Goal: Task Accomplishment & Management: Complete application form

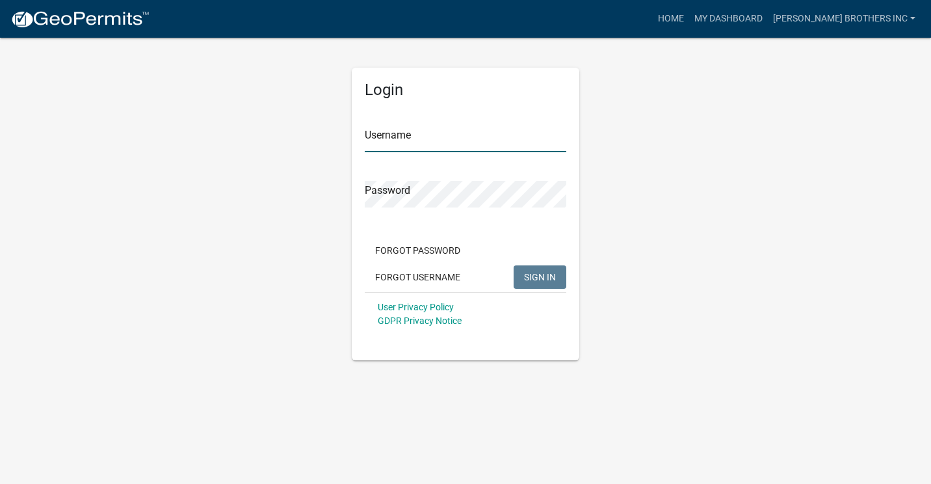
type input "[PERSON_NAME] brothers inc"
click at [533, 279] on span "SIGN IN" at bounding box center [540, 276] width 32 height 10
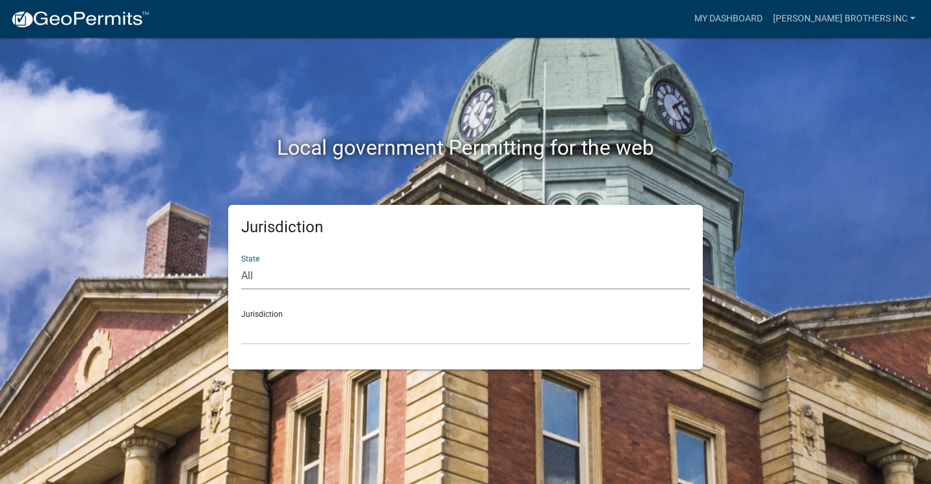
click at [271, 280] on select "All [US_STATE] [US_STATE] [US_STATE] [US_STATE] [US_STATE] [US_STATE] [US_STATE…" at bounding box center [465, 276] width 449 height 27
select select "[US_STATE]"
click at [241, 263] on select "All [US_STATE] [US_STATE] [US_STATE] [US_STATE] [US_STATE] [US_STATE] [US_STATE…" at bounding box center [465, 276] width 449 height 27
click at [287, 313] on div "Jurisdiction City of [GEOGRAPHIC_DATA], [US_STATE] City of [GEOGRAPHIC_DATA], […" at bounding box center [465, 322] width 449 height 45
click at [284, 336] on select "City of [GEOGRAPHIC_DATA], [US_STATE] City of [GEOGRAPHIC_DATA], [US_STATE] Cit…" at bounding box center [465, 331] width 449 height 27
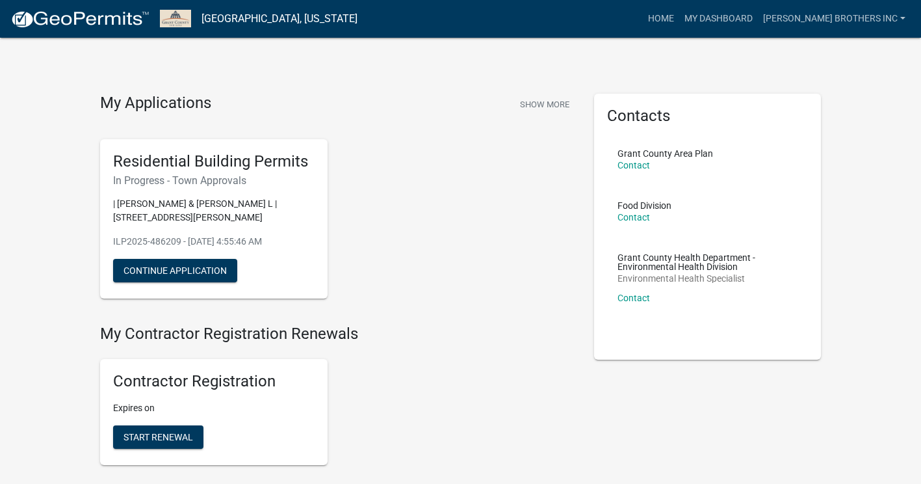
scroll to position [65, 0]
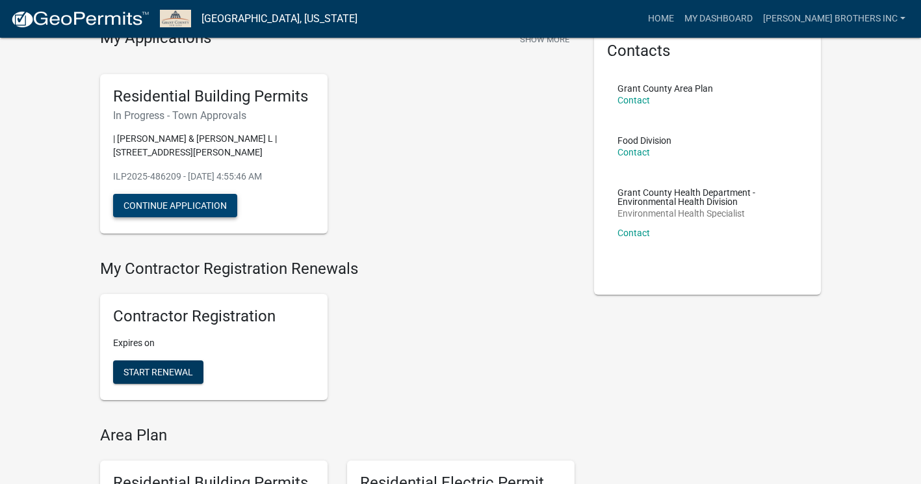
click at [164, 202] on button "Continue Application" at bounding box center [175, 205] width 124 height 23
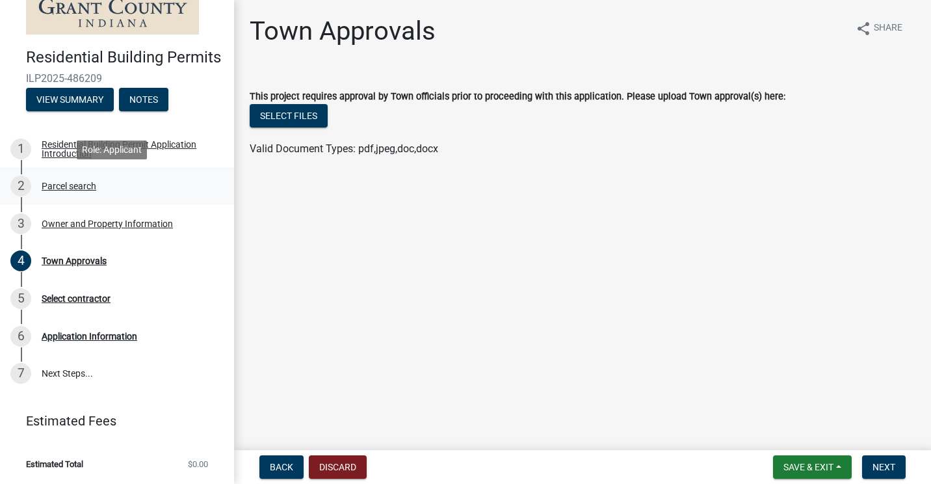
scroll to position [96, 0]
click at [98, 261] on div "Town Approvals" at bounding box center [74, 260] width 65 height 9
click at [301, 109] on button "Select files" at bounding box center [289, 115] width 78 height 23
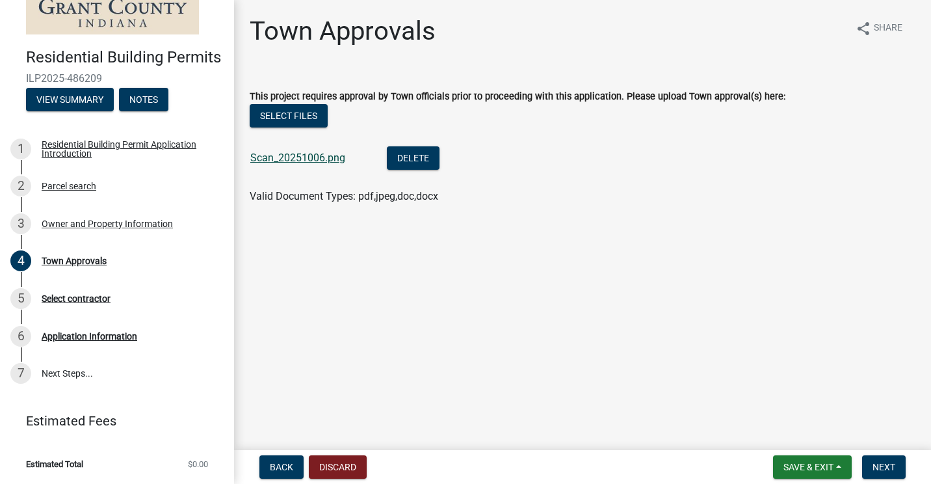
click at [272, 156] on link "Scan_20251006.png" at bounding box center [297, 158] width 95 height 12
click at [94, 295] on div "Select contractor" at bounding box center [76, 298] width 69 height 9
click at [890, 464] on span "Next" at bounding box center [884, 467] width 23 height 10
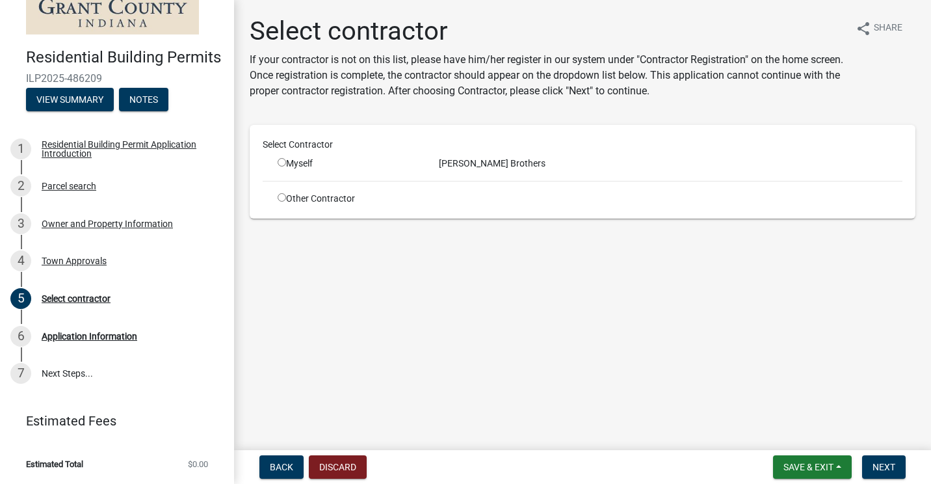
click at [282, 163] on input "radio" at bounding box center [282, 162] width 8 height 8
radio input "true"
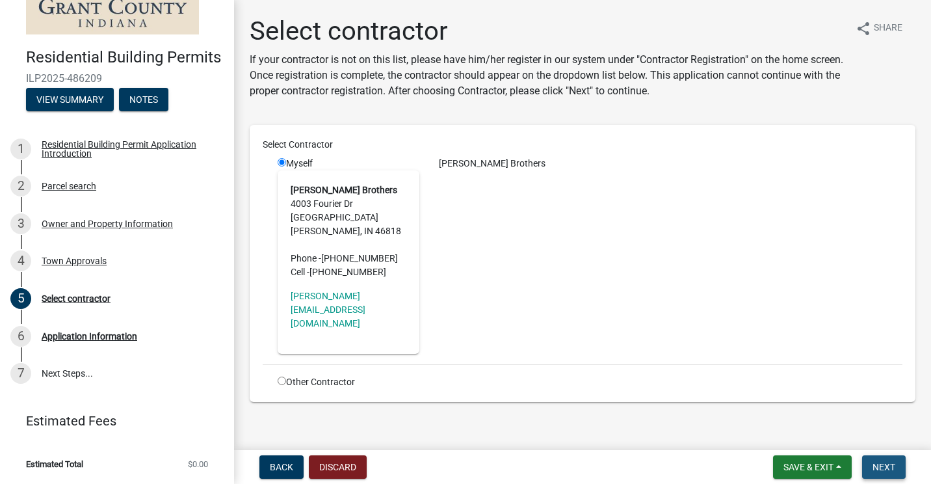
click at [890, 469] on span "Next" at bounding box center [884, 467] width 23 height 10
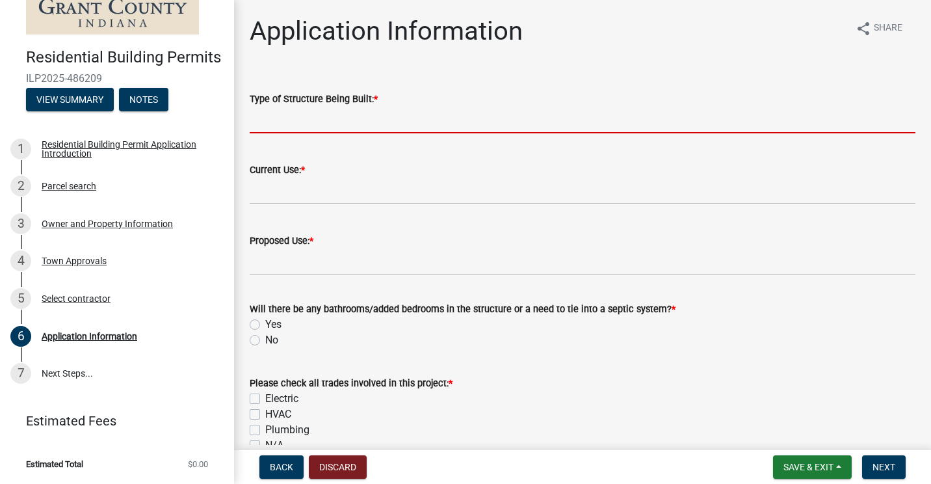
click at [296, 122] on input "Type of Structure Being Built: *" at bounding box center [583, 120] width 666 height 27
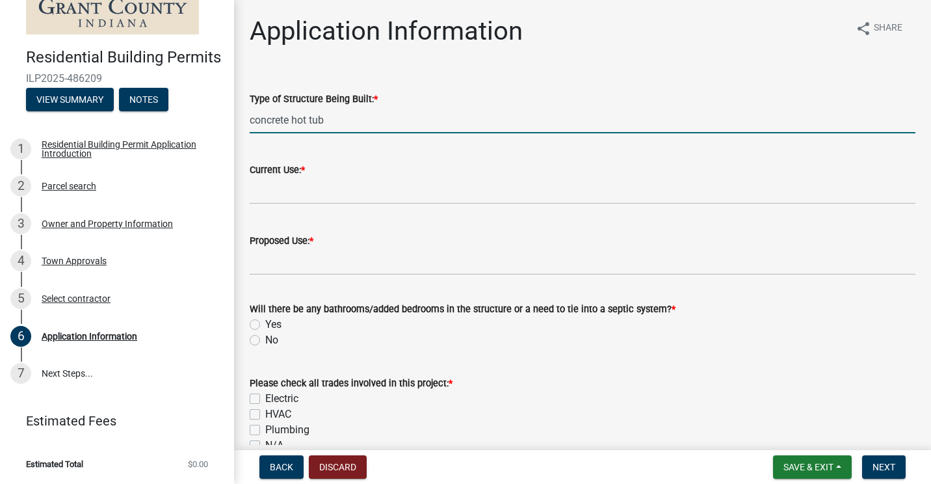
type input "concrete hot tub"
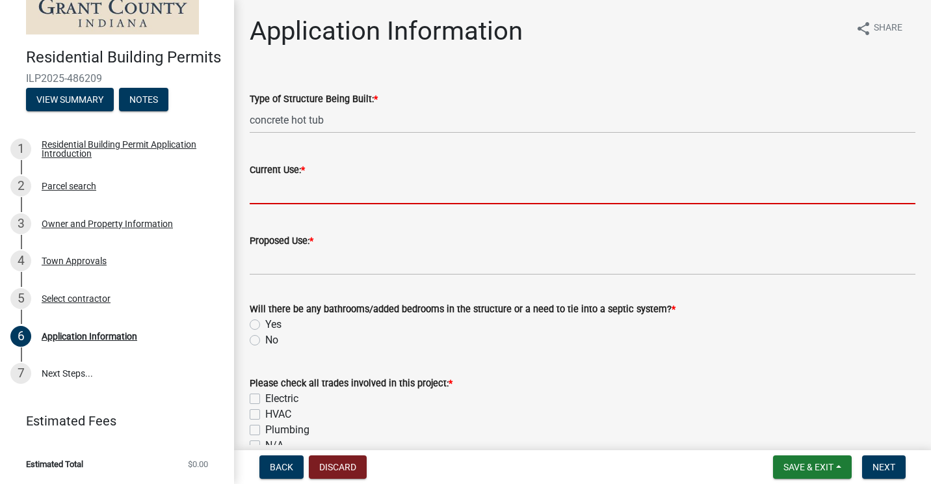
type input "f"
type input "h"
click at [257, 339] on div "Will there be any bathrooms/added bedrooms in the structure or a need to tie in…" at bounding box center [583, 324] width 666 height 47
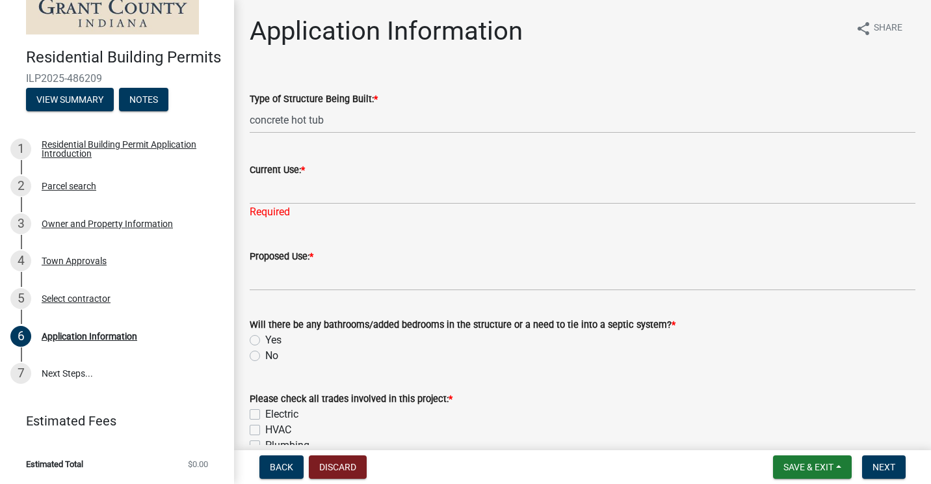
click at [265, 358] on label "No" at bounding box center [271, 356] width 13 height 16
click at [265, 356] on input "No" at bounding box center [269, 352] width 8 height 8
radio input "true"
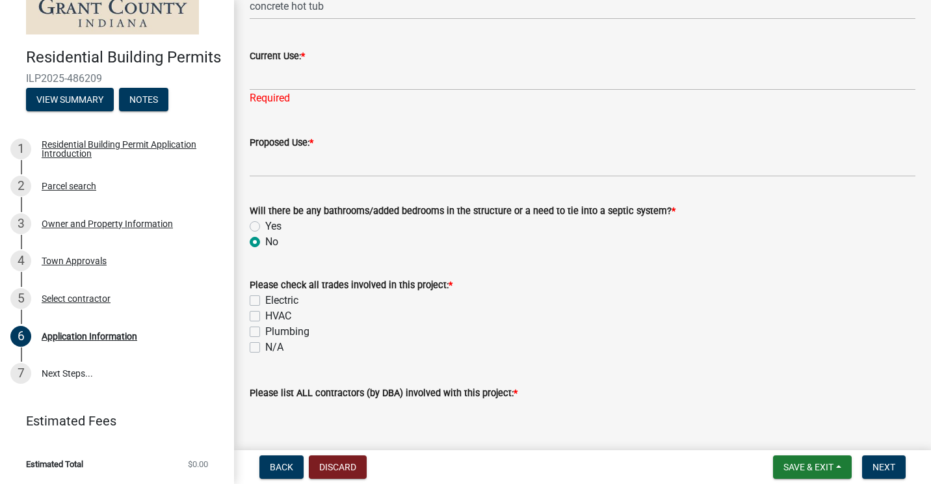
scroll to position [195, 0]
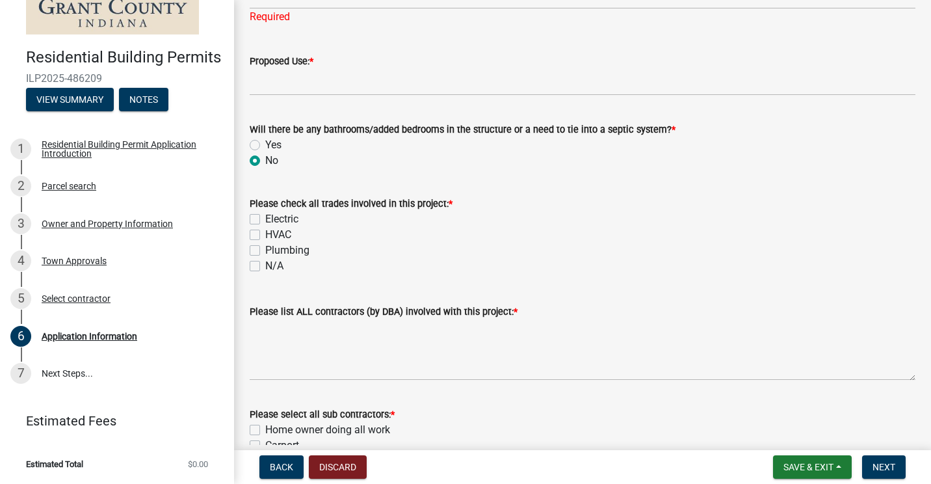
click at [265, 233] on label "HVAC" at bounding box center [278, 235] width 26 height 16
click at [265, 233] on input "HVAC" at bounding box center [269, 231] width 8 height 8
checkbox input "true"
checkbox input "false"
checkbox input "true"
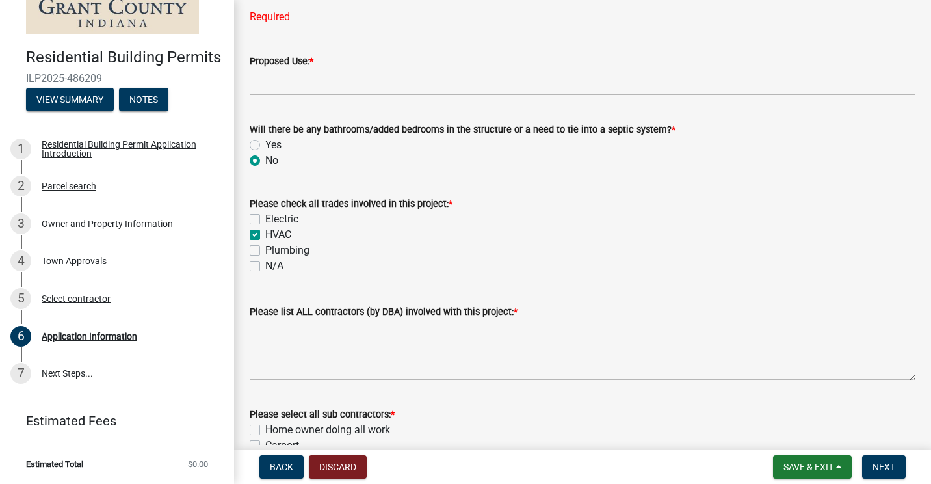
checkbox input "false"
click at [265, 233] on label "HVAC" at bounding box center [278, 235] width 26 height 16
click at [265, 233] on input "HVAC" at bounding box center [269, 231] width 8 height 8
checkbox input "false"
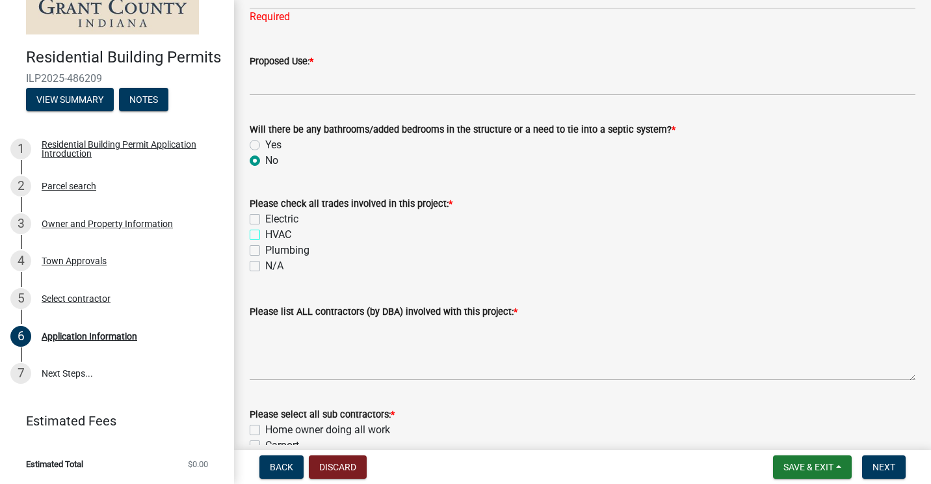
checkbox input "false"
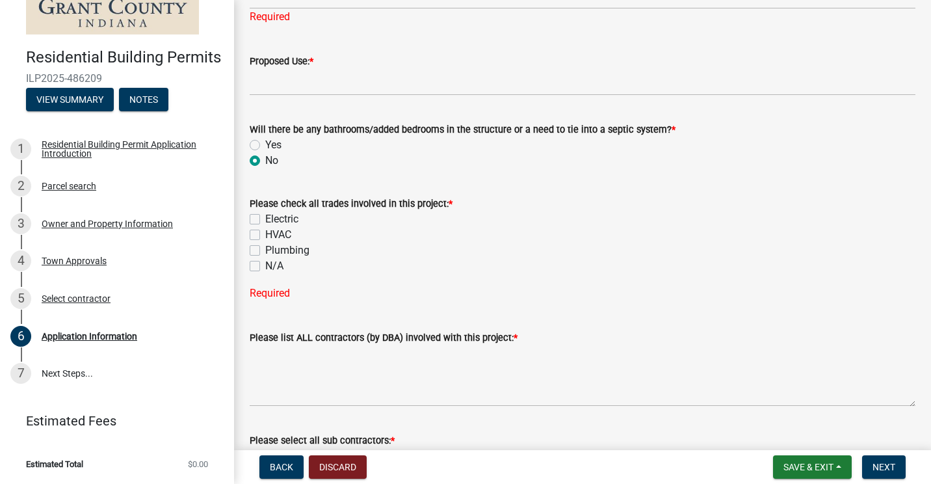
click at [265, 216] on label "Electric" at bounding box center [281, 219] width 33 height 16
click at [265, 216] on input "Electric" at bounding box center [269, 215] width 8 height 8
checkbox input "true"
checkbox input "false"
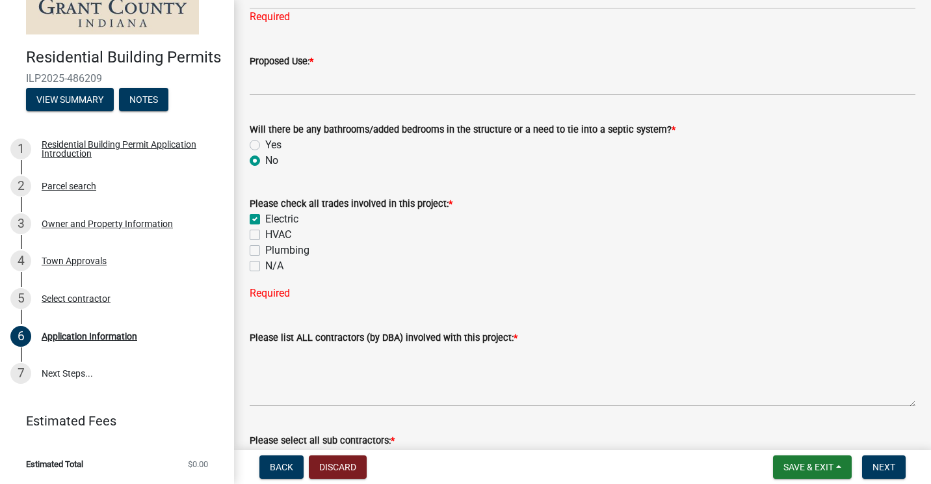
checkbox input "false"
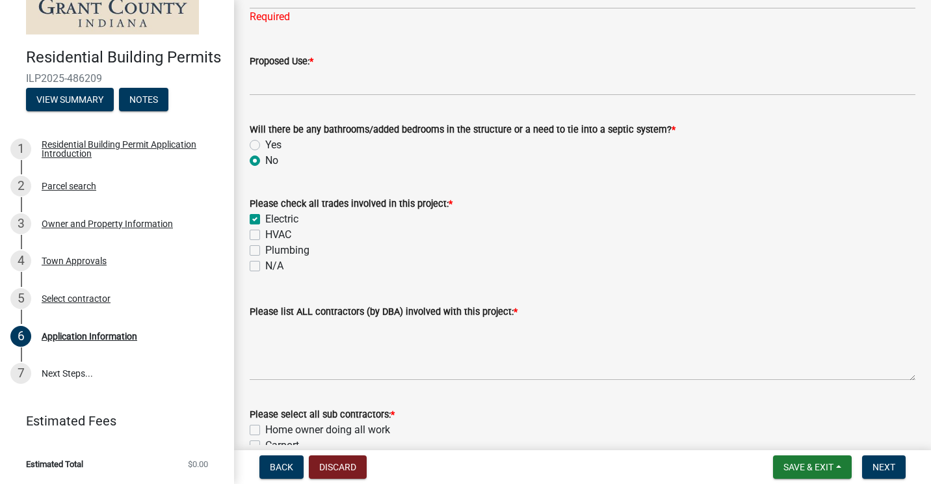
click at [254, 228] on div "HVAC" at bounding box center [583, 235] width 666 height 16
click at [265, 232] on label "HVAC" at bounding box center [278, 235] width 26 height 16
click at [265, 232] on input "HVAC" at bounding box center [269, 231] width 8 height 8
checkbox input "true"
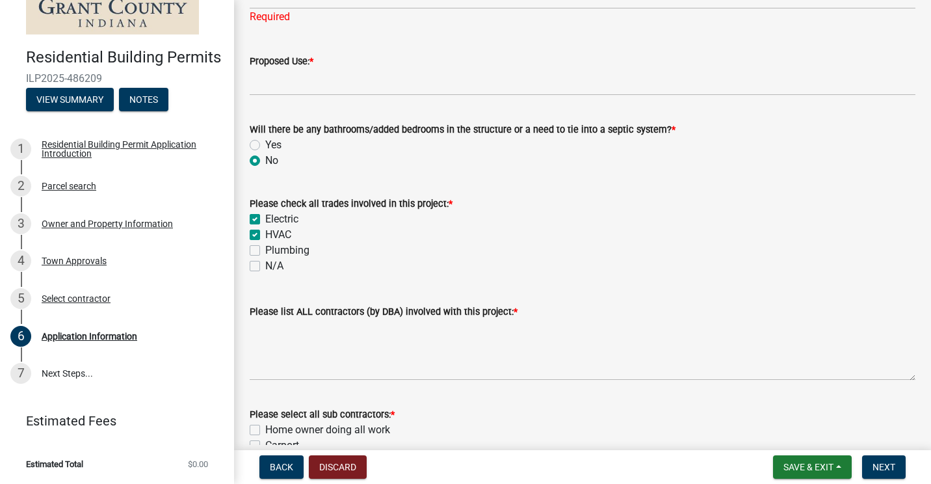
checkbox input "true"
checkbox input "false"
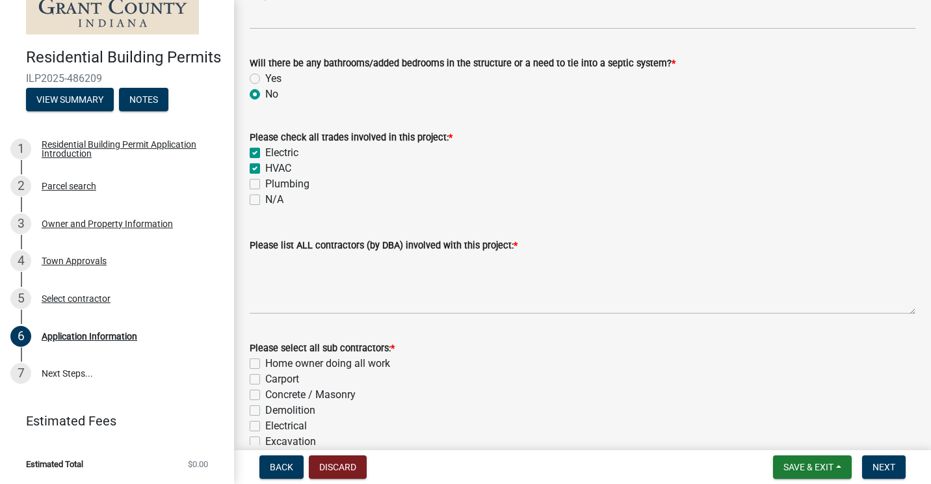
scroll to position [325, 0]
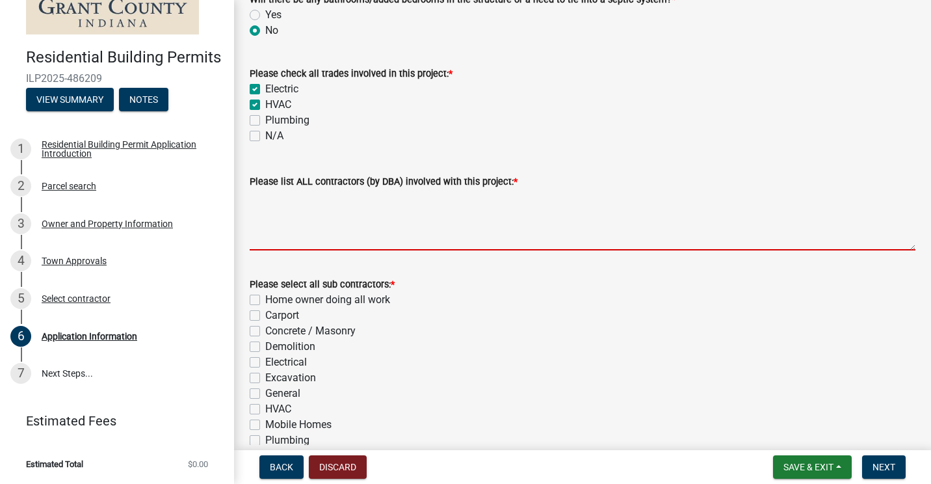
click at [308, 228] on textarea "Please list ALL contractors (by DBA) involved with this project: *" at bounding box center [583, 219] width 666 height 61
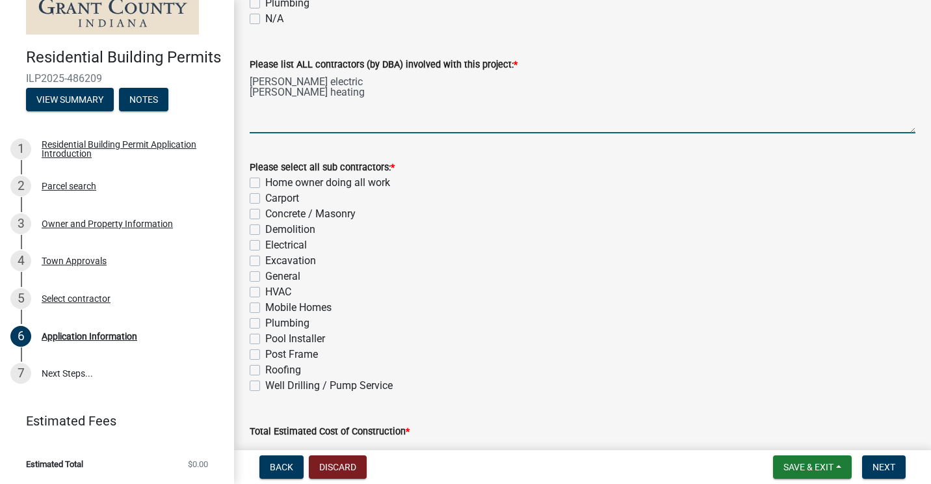
scroll to position [455, 0]
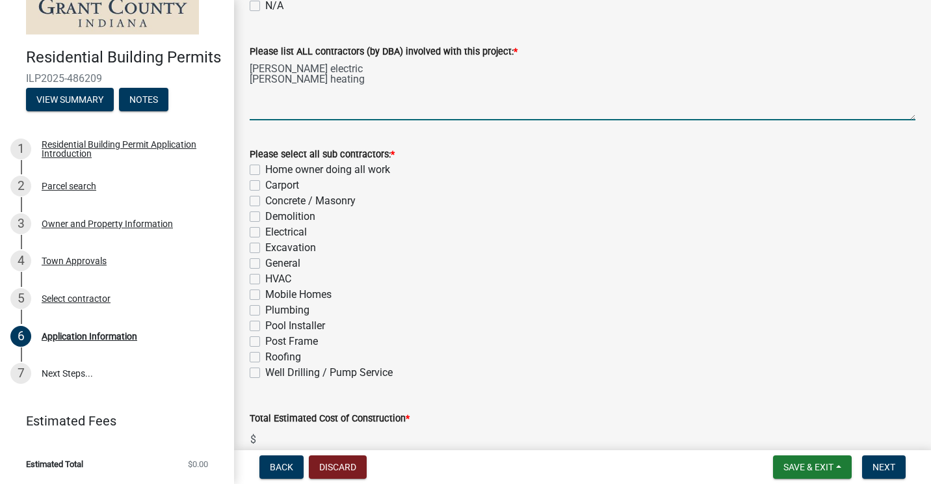
type textarea "[PERSON_NAME] electric [PERSON_NAME] heating"
click at [265, 231] on label "Electrical" at bounding box center [286, 232] width 42 height 16
click at [265, 231] on input "Electrical" at bounding box center [269, 228] width 8 height 8
checkbox input "true"
checkbox input "false"
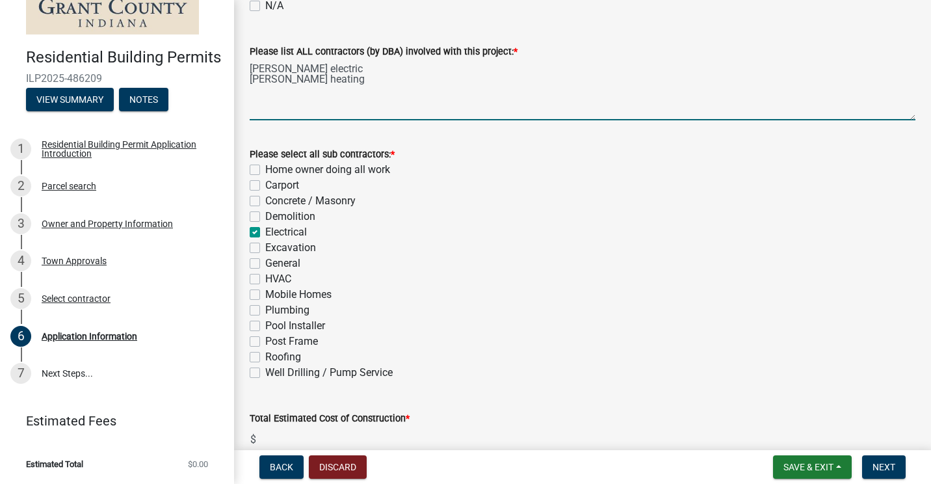
checkbox input "false"
checkbox input "true"
checkbox input "false"
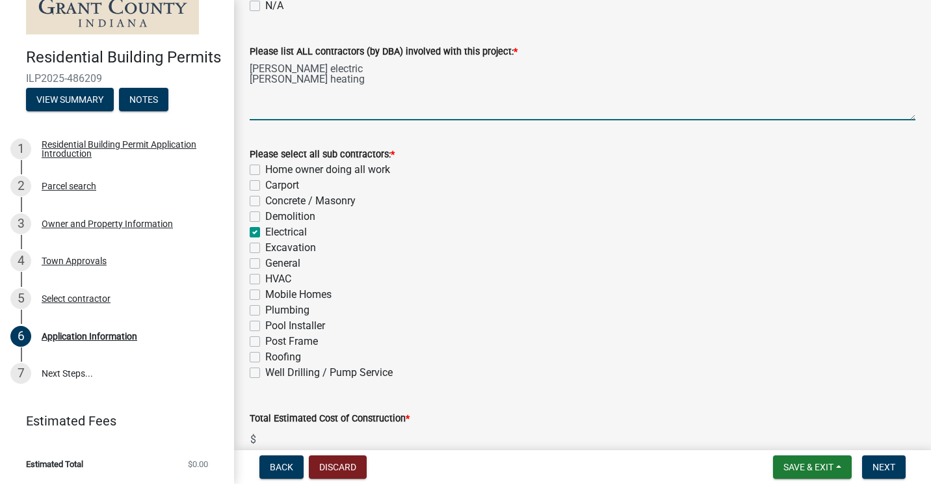
checkbox input "false"
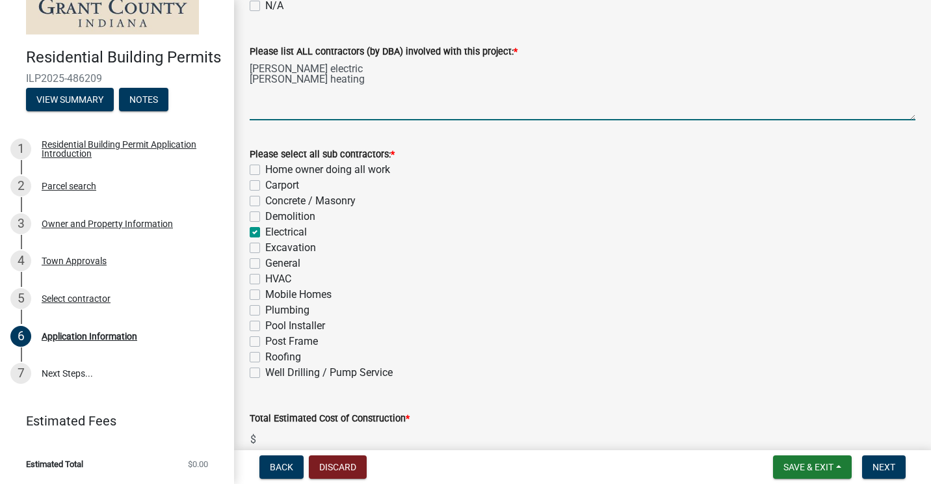
checkbox input "false"
click at [265, 278] on label "HVAC" at bounding box center [278, 279] width 26 height 16
click at [265, 278] on input "HVAC" at bounding box center [269, 275] width 8 height 8
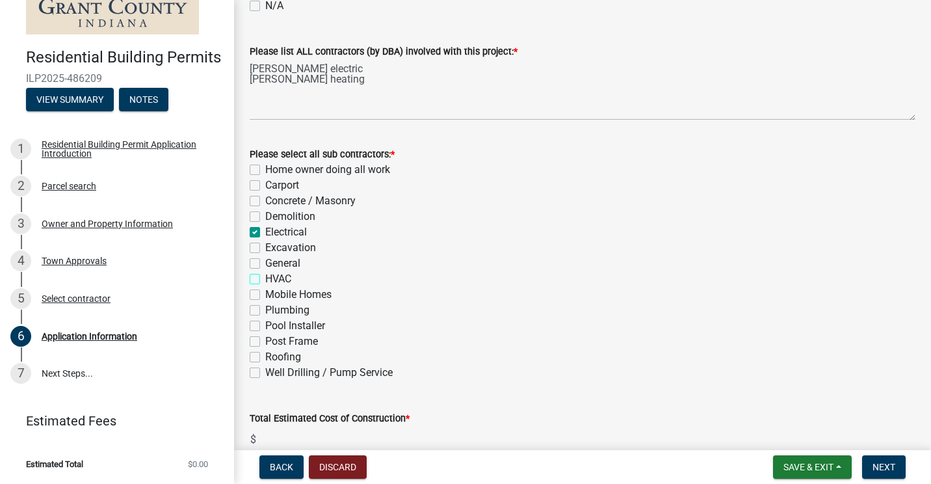
checkbox input "true"
checkbox input "false"
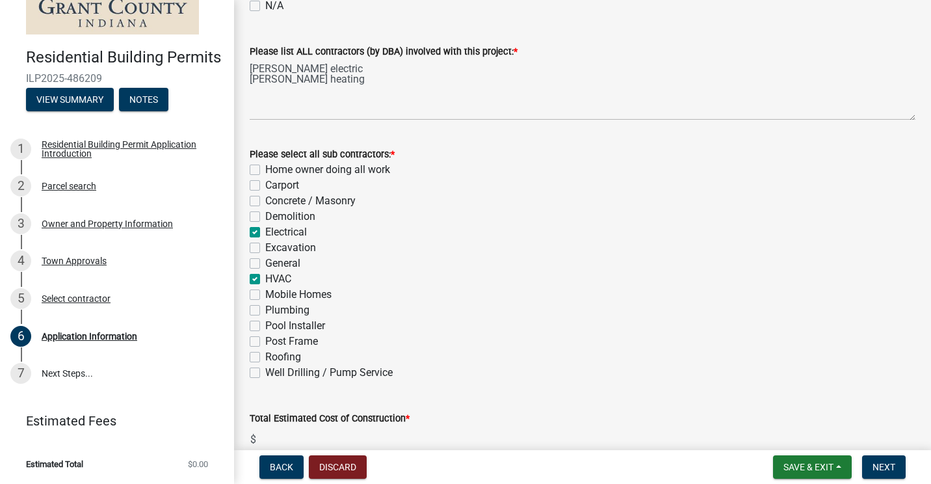
checkbox input "true"
checkbox input "false"
checkbox input "true"
checkbox input "false"
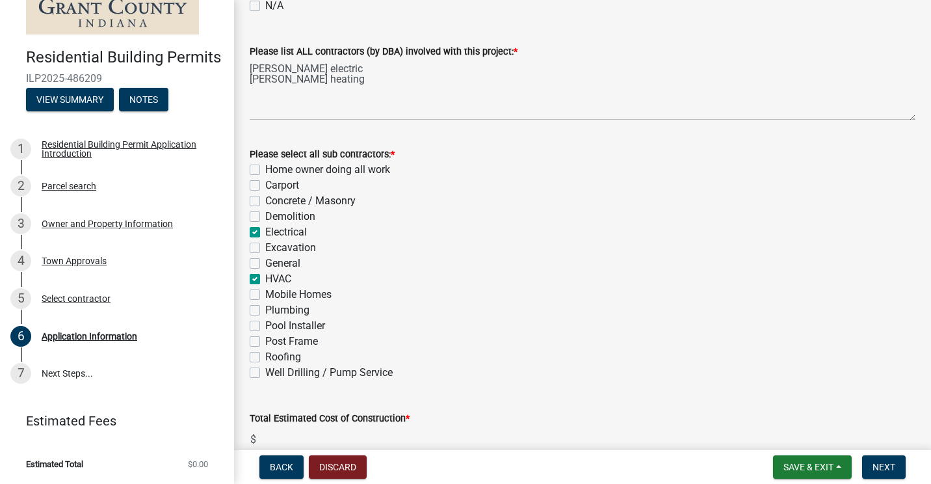
checkbox input "false"
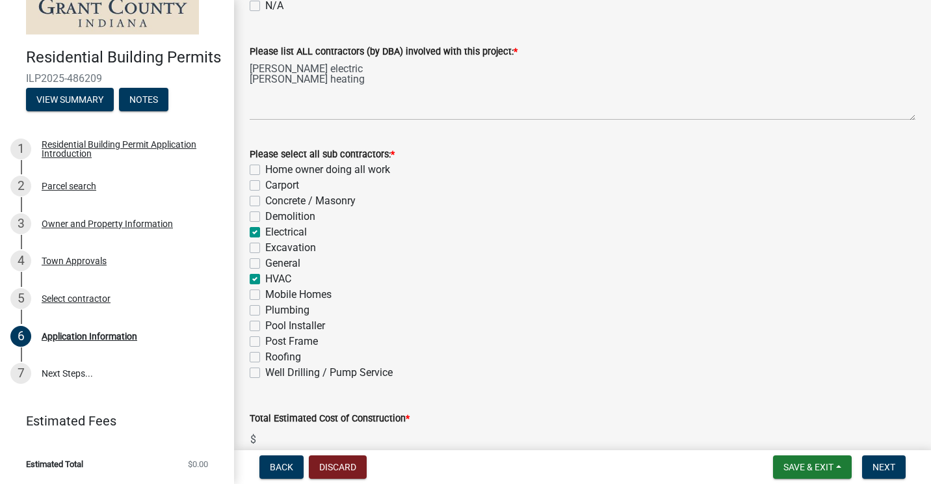
click at [265, 321] on label "Pool Installer" at bounding box center [295, 326] width 60 height 16
click at [265, 321] on input "Pool Installer" at bounding box center [269, 322] width 8 height 8
checkbox input "true"
checkbox input "false"
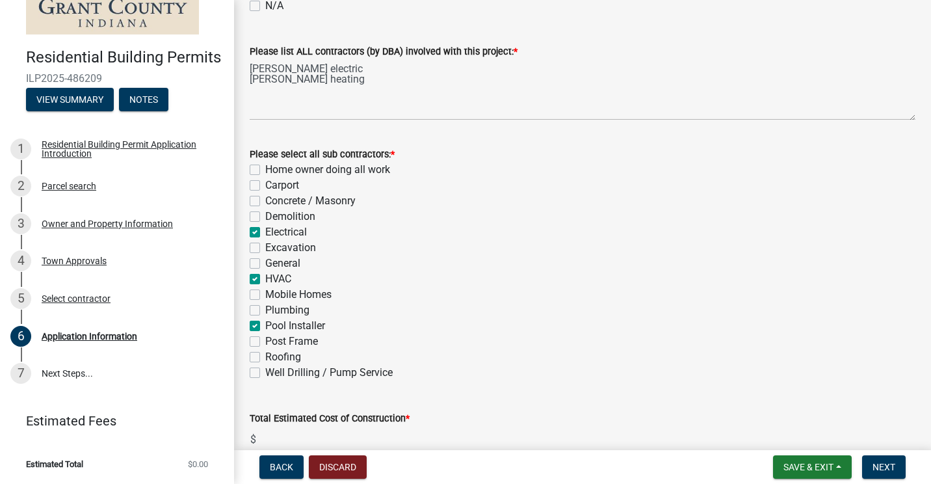
checkbox input "false"
checkbox input "true"
checkbox input "false"
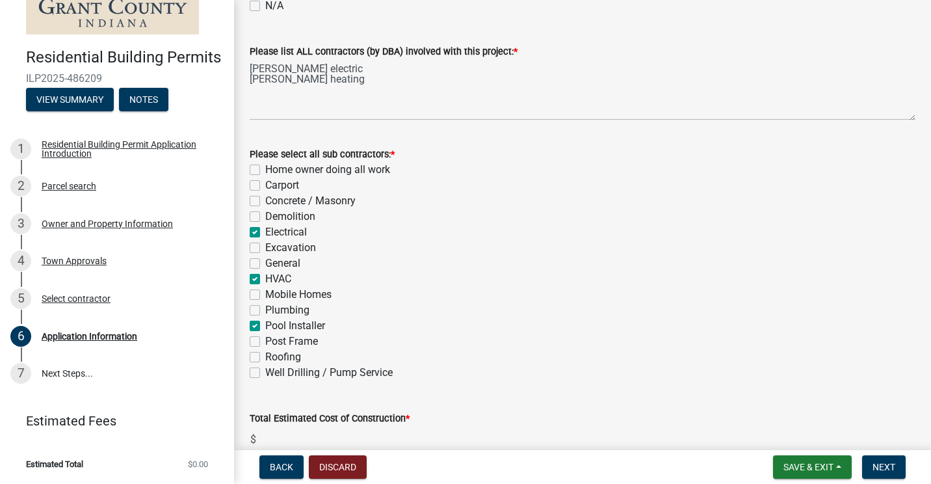
checkbox input "true"
checkbox input "false"
checkbox input "true"
checkbox input "false"
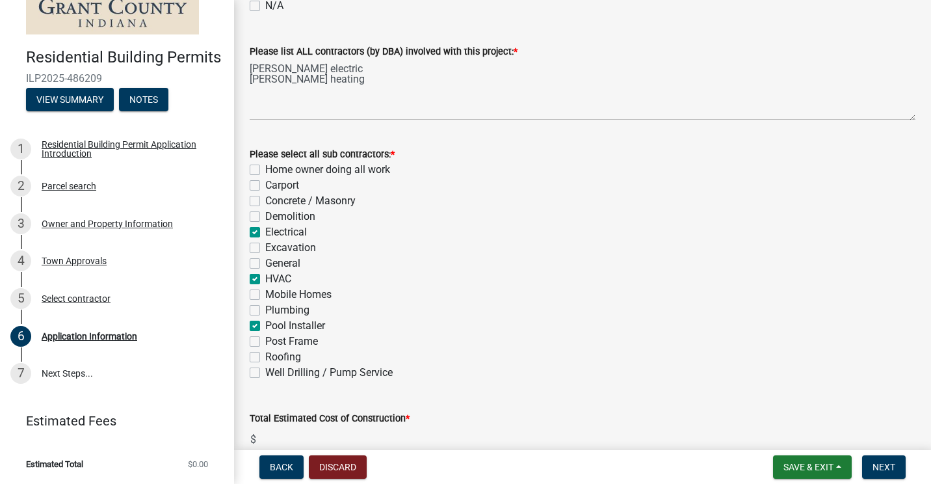
checkbox input "false"
click at [316, 105] on textarea "[PERSON_NAME] electric [PERSON_NAME] heating" at bounding box center [583, 89] width 666 height 61
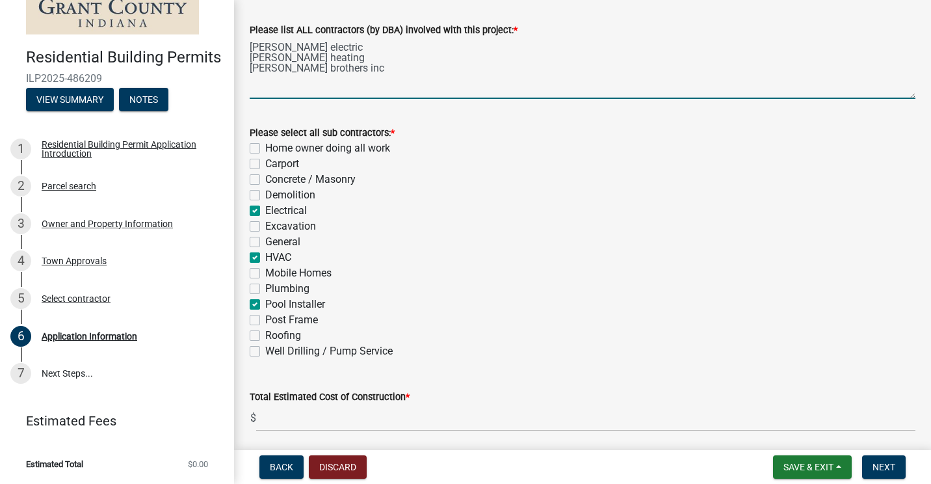
scroll to position [525, 0]
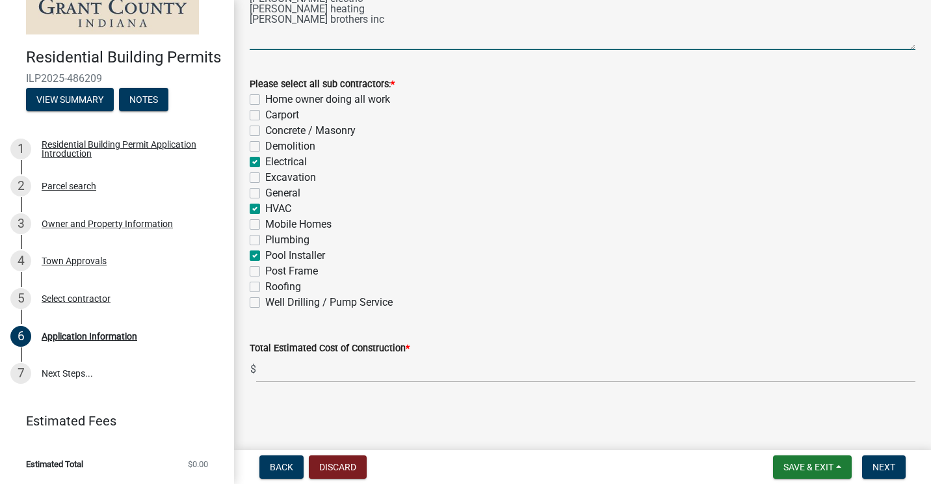
type textarea "[PERSON_NAME] electric [PERSON_NAME] heating [PERSON_NAME] brothers inc"
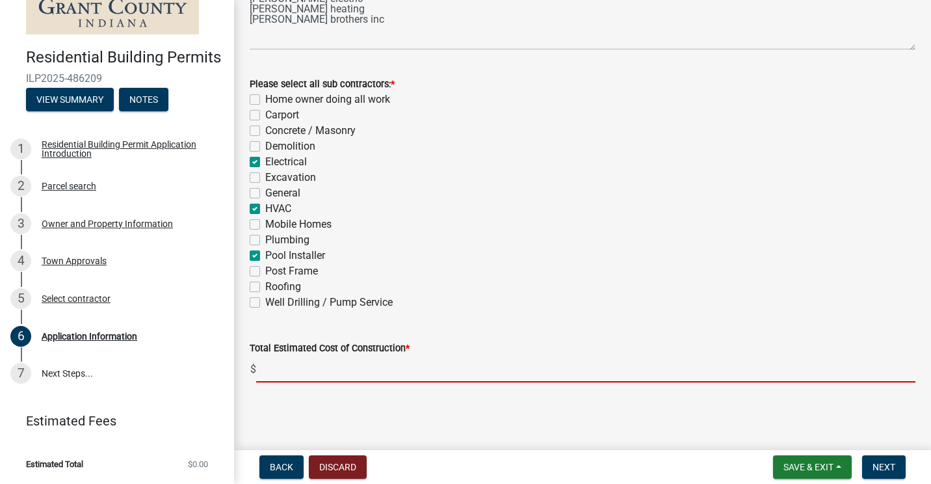
click at [281, 369] on input "text" at bounding box center [585, 369] width 659 height 27
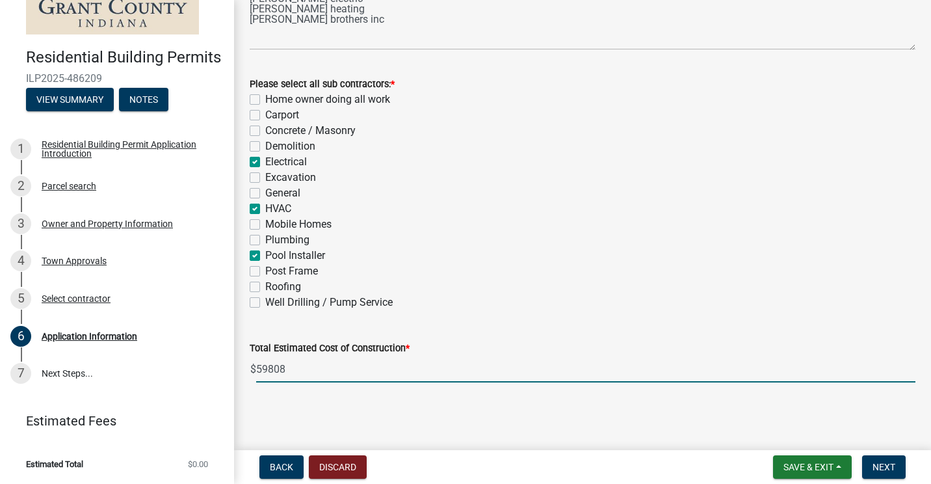
click at [265, 370] on input "59808" at bounding box center [585, 369] width 659 height 27
click at [269, 371] on input "59808" at bounding box center [585, 369] width 659 height 27
click at [296, 368] on input "59808" at bounding box center [585, 369] width 659 height 27
drag, startPoint x: 267, startPoint y: 369, endPoint x: 276, endPoint y: 375, distance: 11.4
click at [267, 369] on input "59808" at bounding box center [585, 369] width 659 height 27
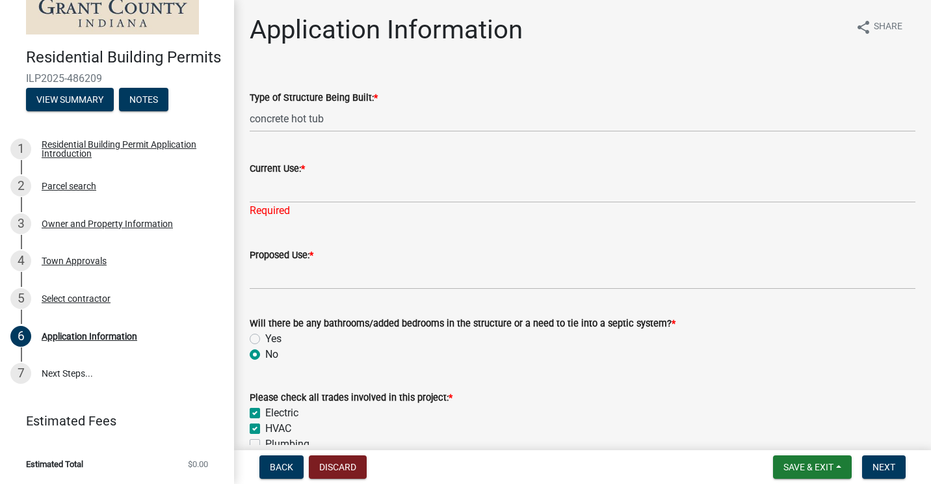
scroll to position [0, 0]
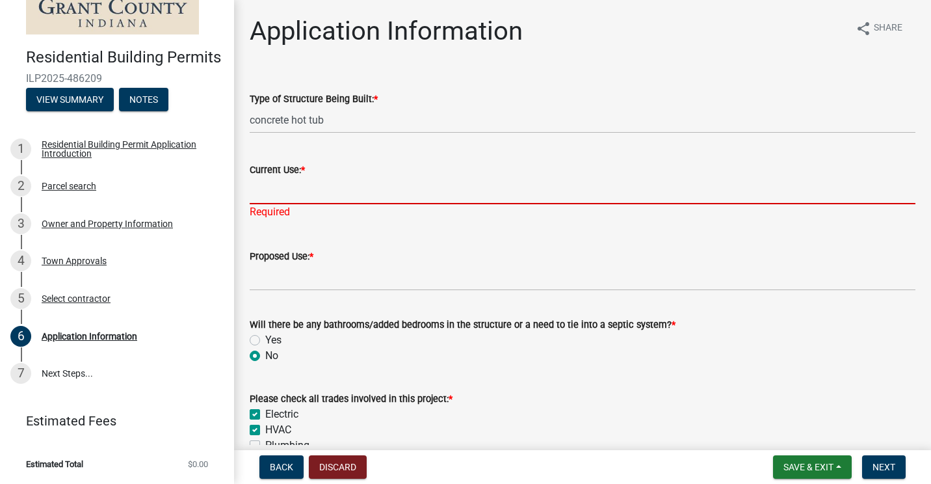
type input "59808"
click at [288, 198] on input "Current Use: *" at bounding box center [583, 191] width 666 height 27
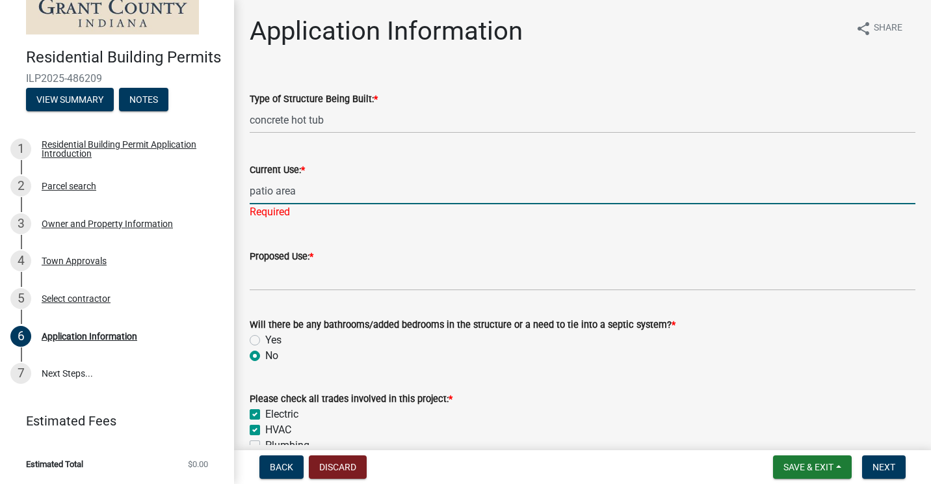
type input "patio area"
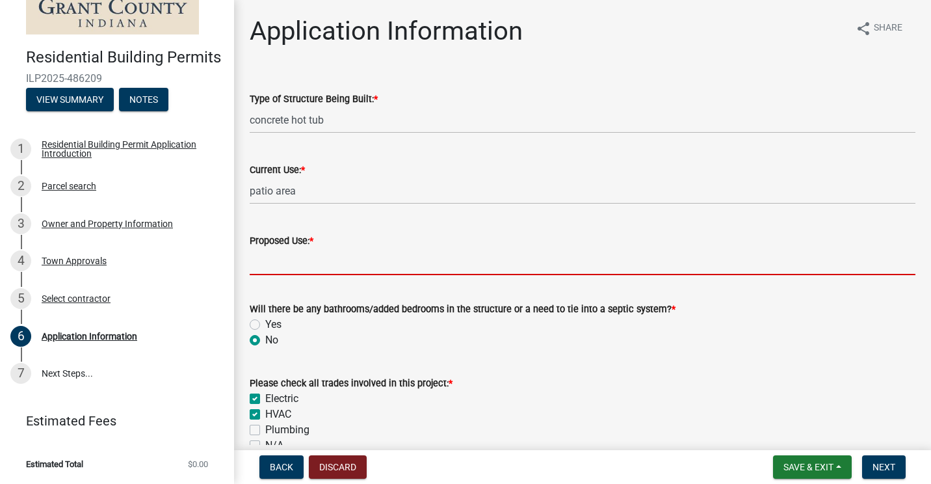
click at [300, 287] on wm-data-entity-input-list "Type of Structure Being Built: * concrete hot tub Current Use: * patio area Pro…" at bounding box center [583, 488] width 666 height 831
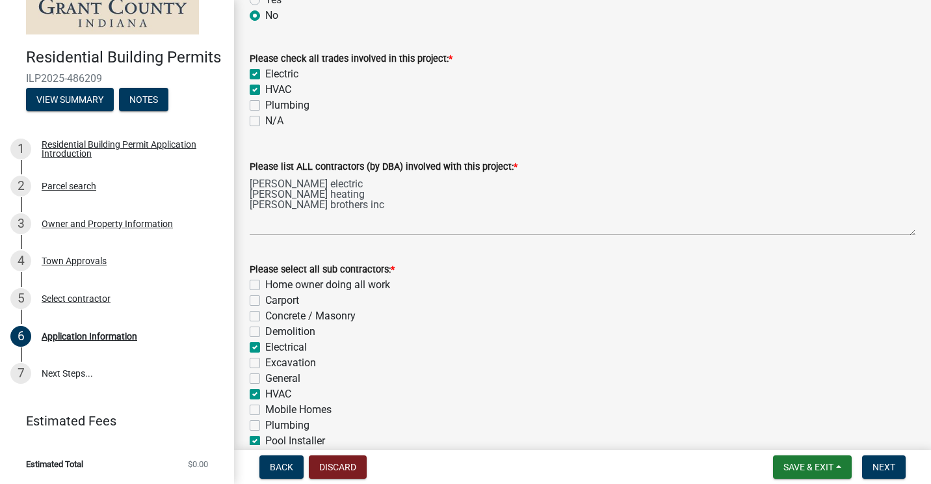
scroll to position [325, 0]
type input "patio with hot tub"
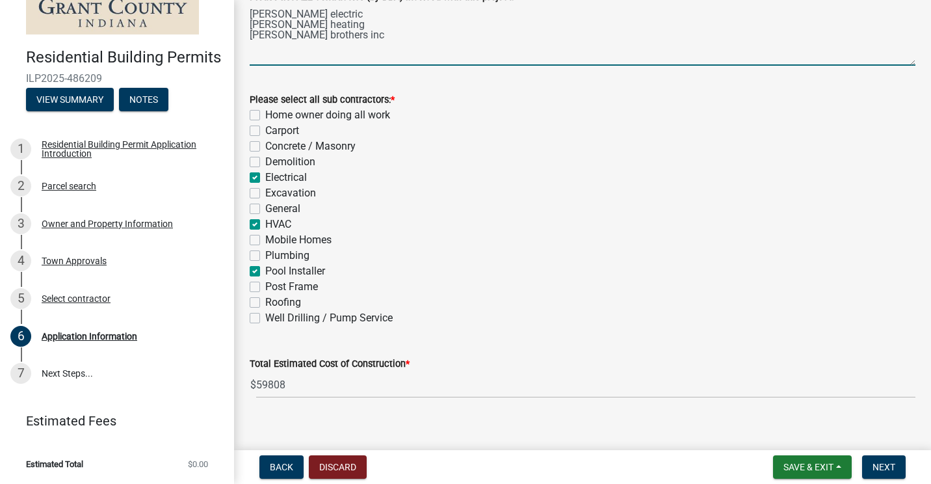
scroll to position [510, 0]
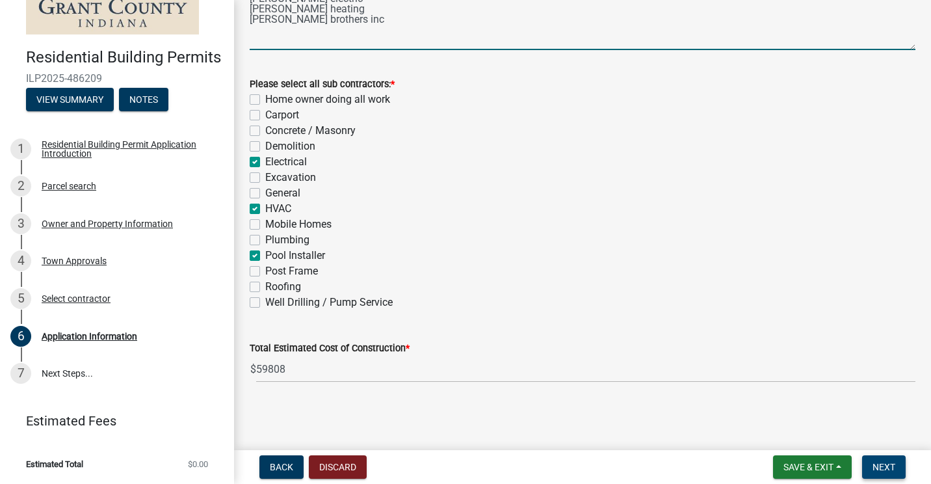
click at [884, 460] on button "Next" at bounding box center [884, 466] width 44 height 23
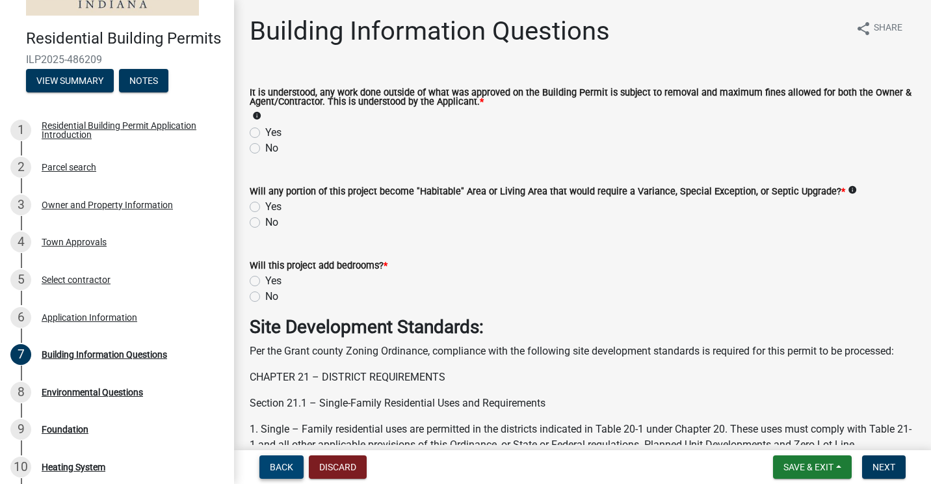
click at [276, 468] on span "Back" at bounding box center [281, 467] width 23 height 10
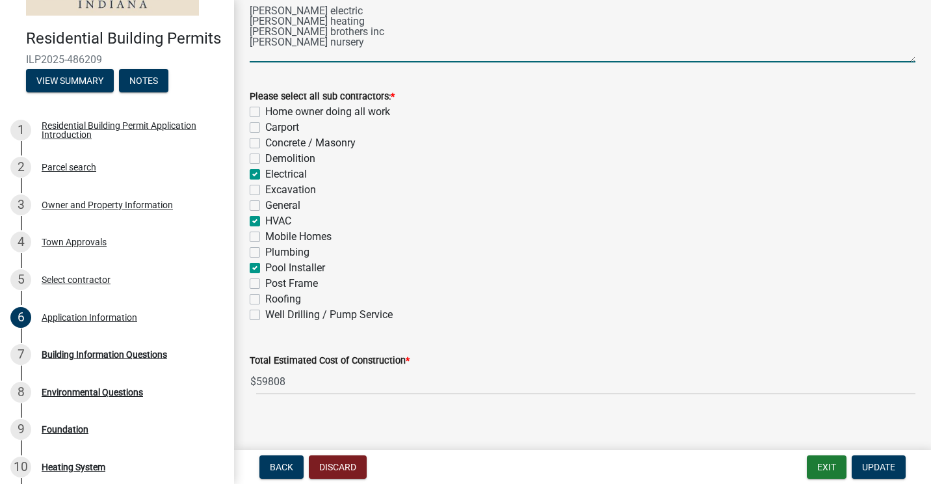
scroll to position [510, 0]
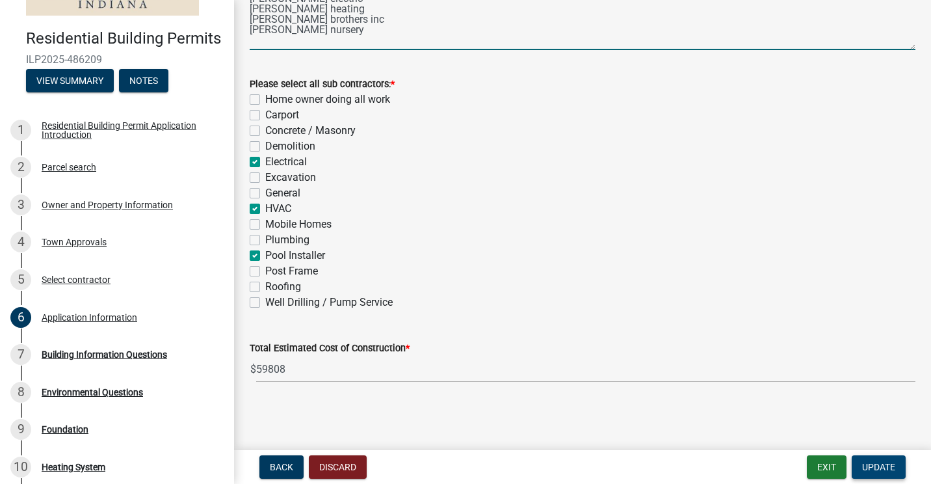
type textarea "[PERSON_NAME] electric [PERSON_NAME] heating [PERSON_NAME] brothers inc [PERSON…"
click at [891, 460] on button "Update" at bounding box center [879, 466] width 54 height 23
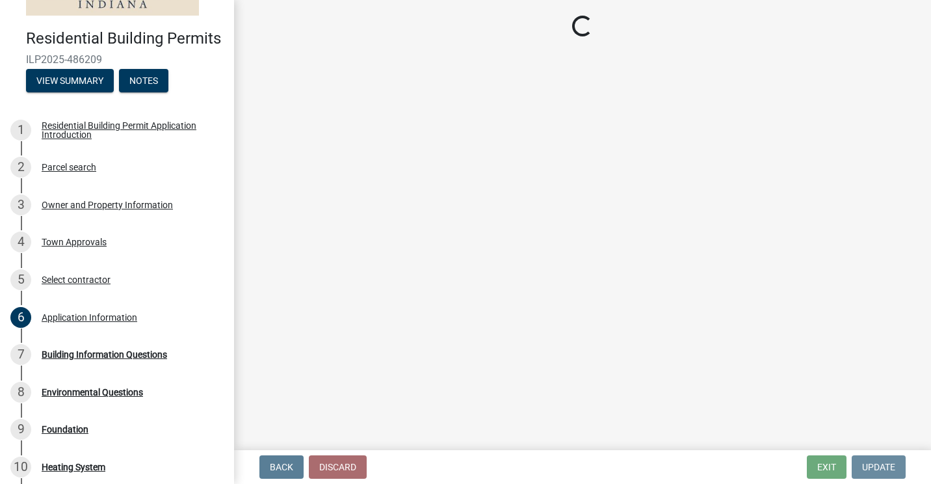
scroll to position [0, 0]
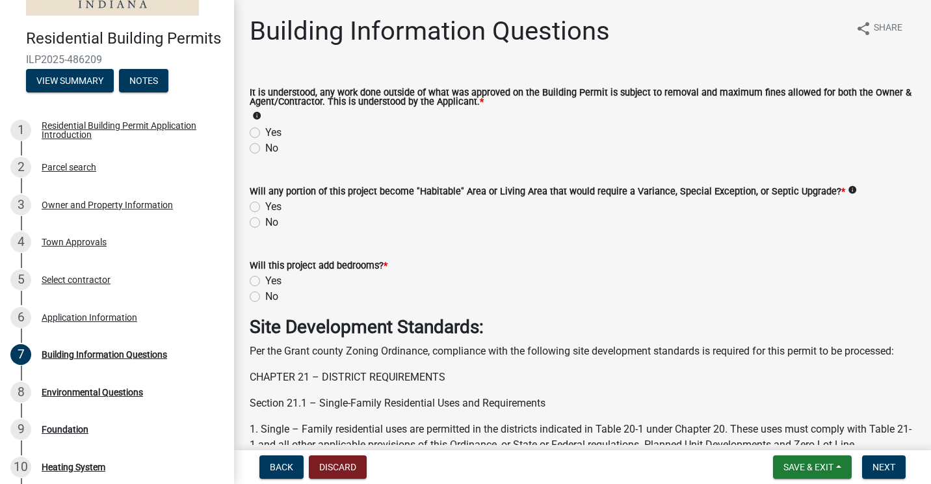
click at [265, 131] on label "Yes" at bounding box center [273, 133] width 16 height 16
click at [265, 131] on input "Yes" at bounding box center [269, 129] width 8 height 8
radio input "true"
click at [265, 224] on label "No" at bounding box center [271, 223] width 13 height 16
click at [265, 223] on input "No" at bounding box center [269, 219] width 8 height 8
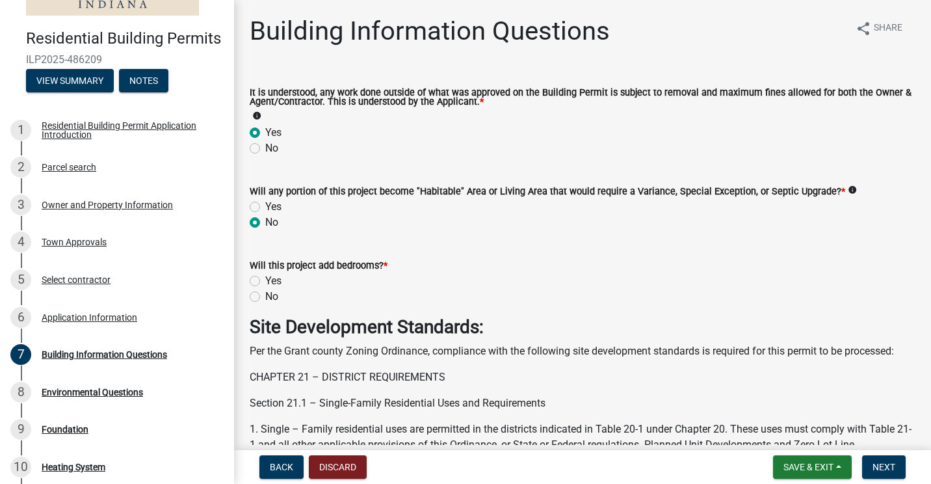
radio input "true"
click at [265, 296] on label "No" at bounding box center [271, 297] width 13 height 16
click at [265, 296] on input "No" at bounding box center [269, 293] width 8 height 8
radio input "true"
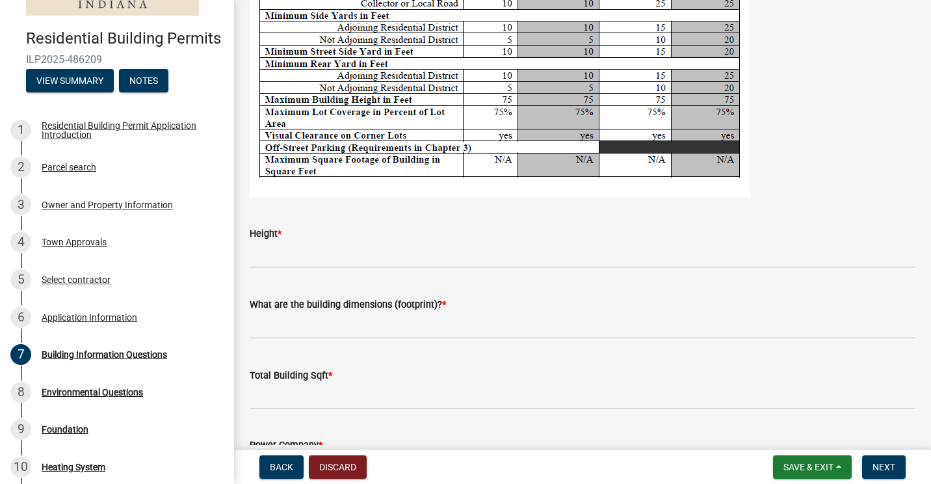
scroll to position [2536, 0]
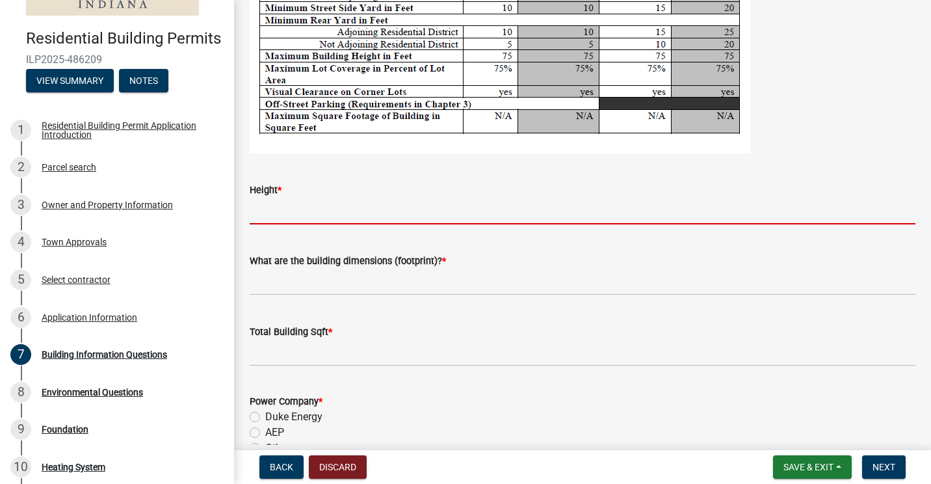
click at [266, 212] on input "Height *" at bounding box center [583, 211] width 666 height 27
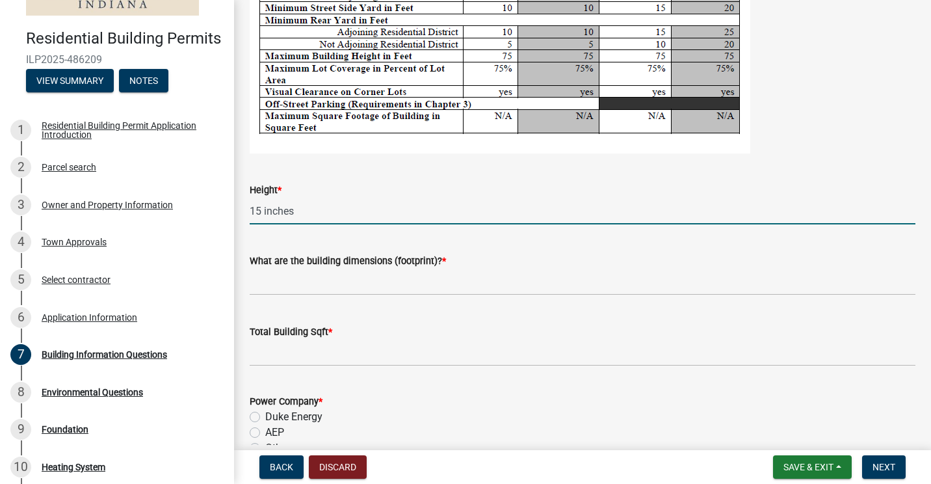
type input "15 inches"
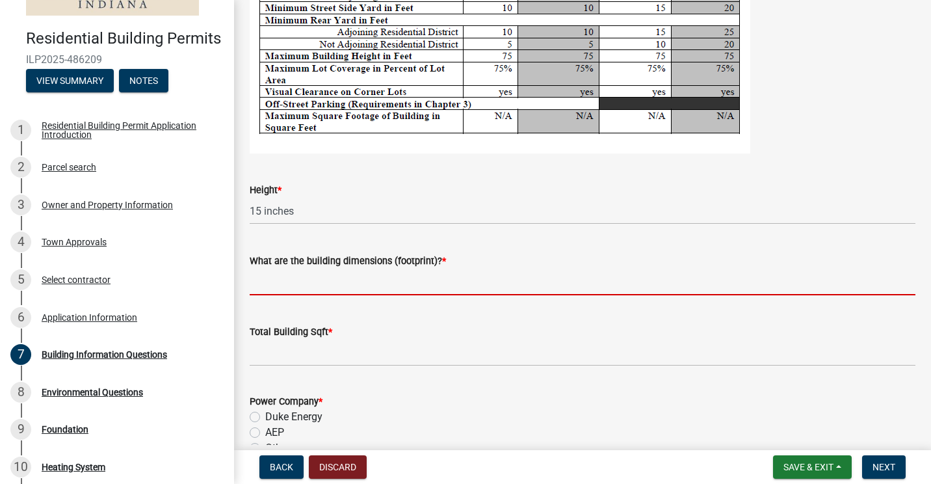
click at [341, 285] on input "What are the building dimensions (footprint)? *" at bounding box center [583, 282] width 666 height 27
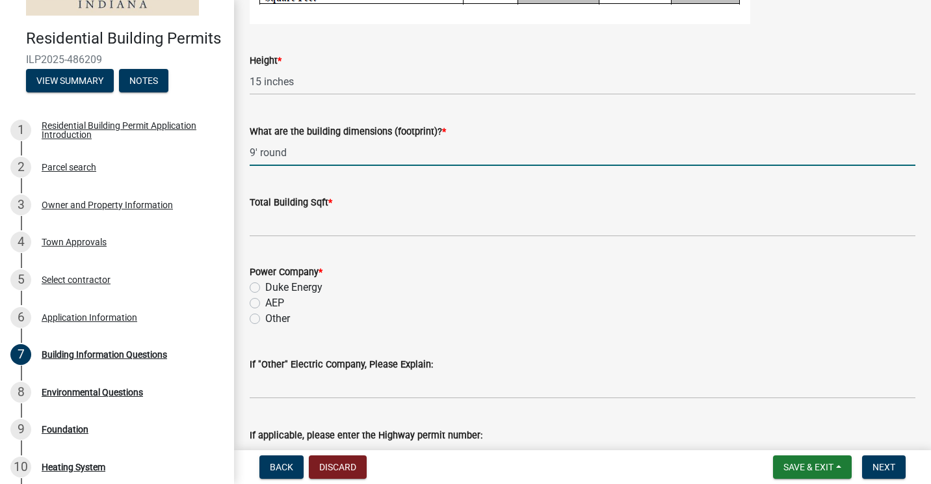
scroll to position [2666, 0]
type input "9' round"
click at [267, 231] on input "text" at bounding box center [583, 222] width 666 height 27
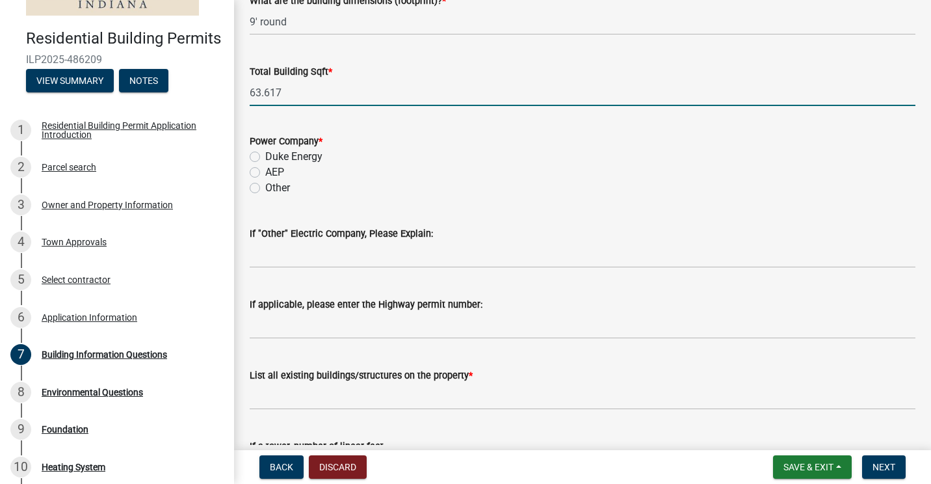
scroll to position [2861, 0]
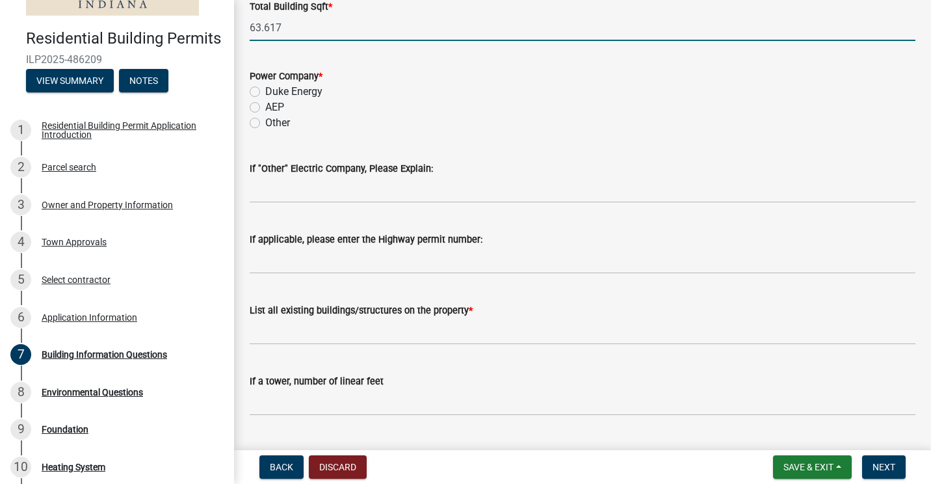
type input "63.617"
click at [304, 330] on input "List all existing buildings/structures on the property *" at bounding box center [583, 331] width 666 height 27
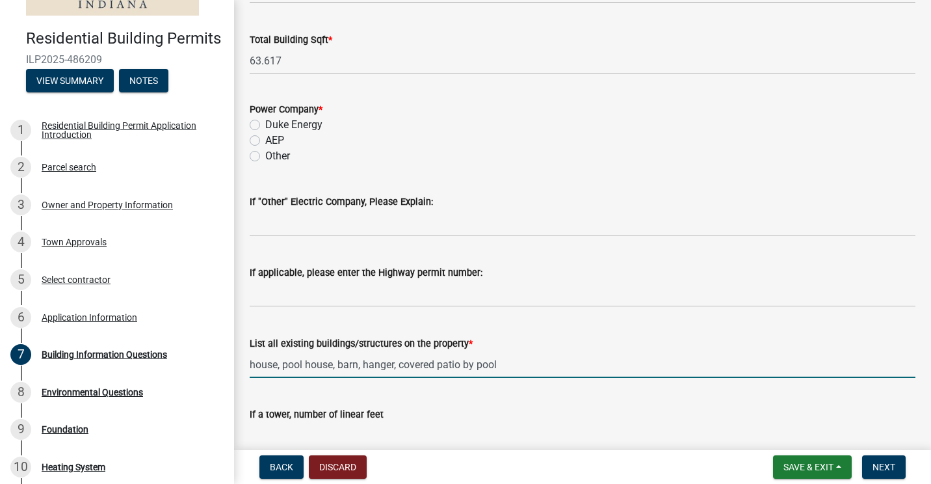
scroll to position [2764, 0]
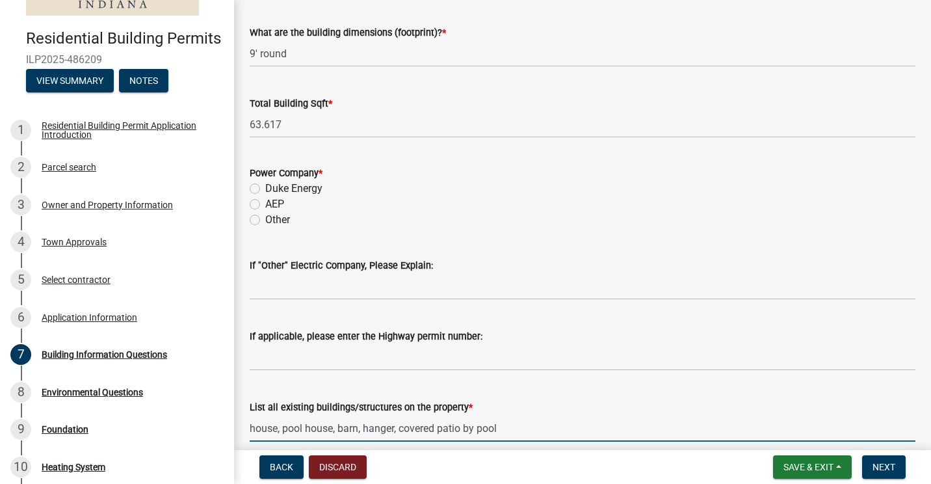
type input "house, pool house, barn, hanger, covered patio by pool"
